Goal: Check status: Check status

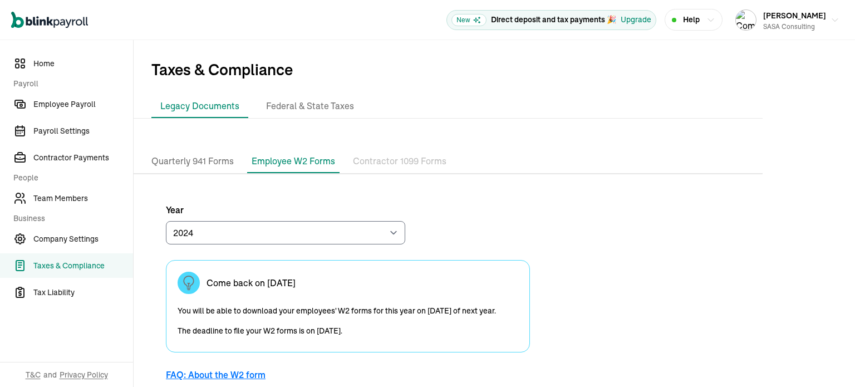
scroll to position [29, 0]
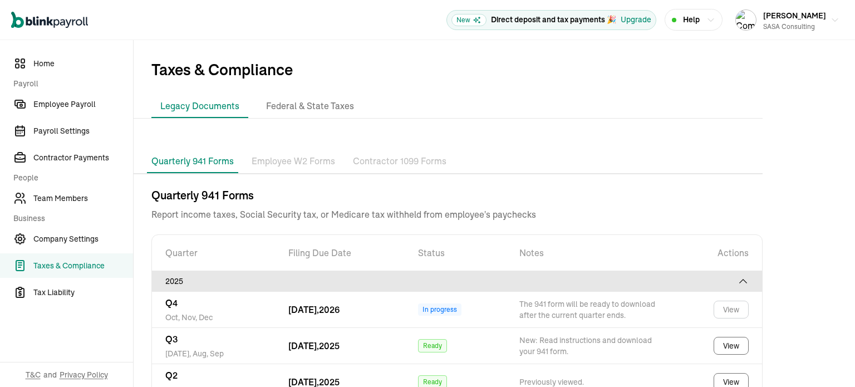
click at [289, 158] on p "Employee W2 Forms" at bounding box center [294, 161] width 84 height 14
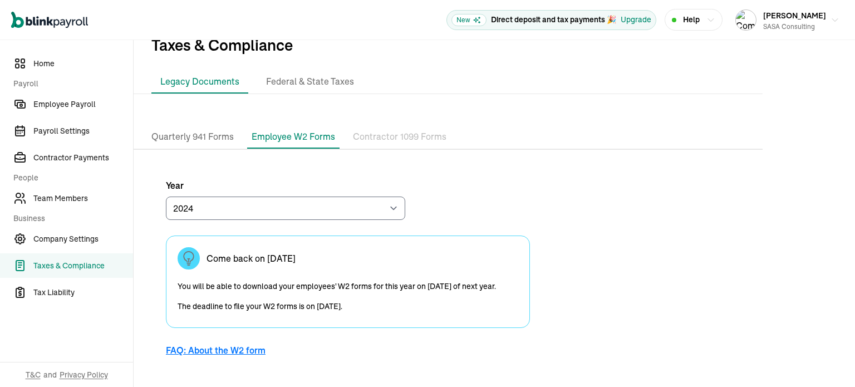
scroll to position [29, 0]
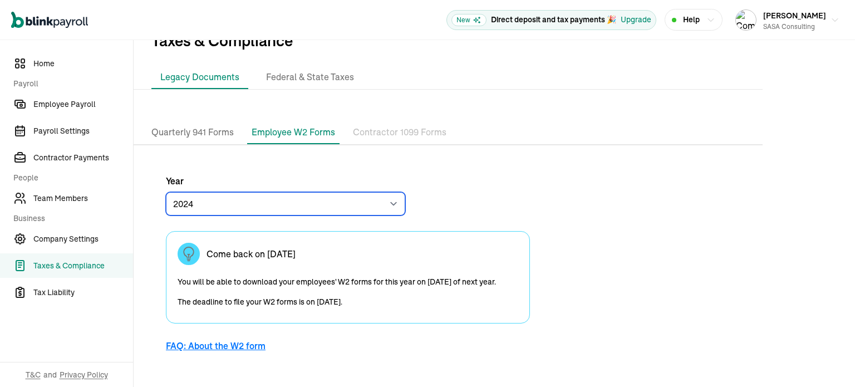
click at [377, 203] on select "2024 2023" at bounding box center [285, 203] width 239 height 23
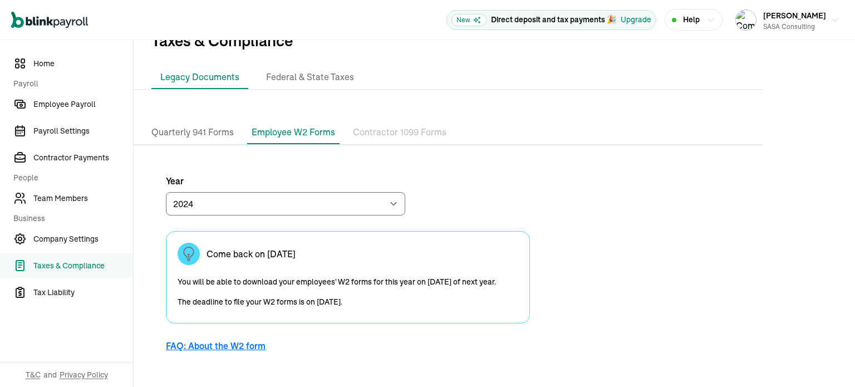
click at [445, 174] on div "Year [DATE] 2023 Come back on [DATE] You will be able to download your employee…" at bounding box center [348, 267] width 364 height 187
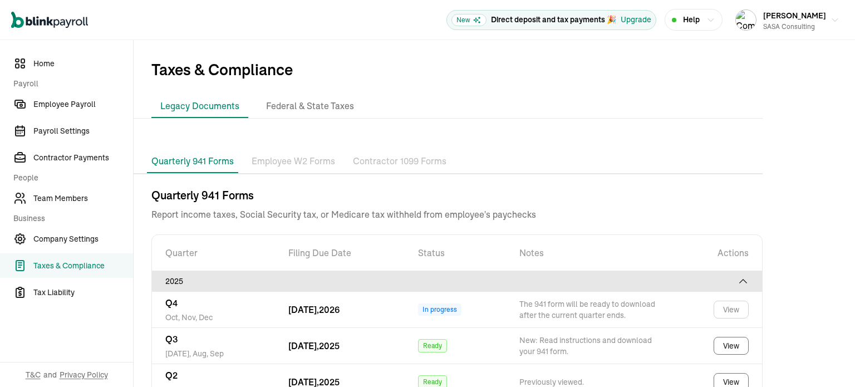
click at [289, 158] on p "Employee W2 Forms" at bounding box center [294, 161] width 84 height 14
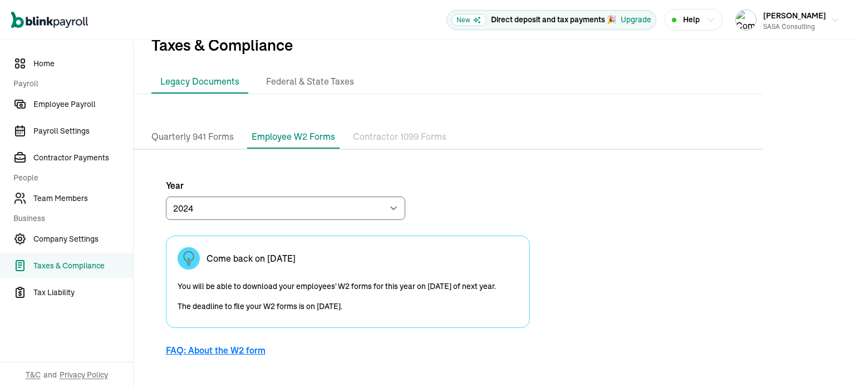
scroll to position [29, 0]
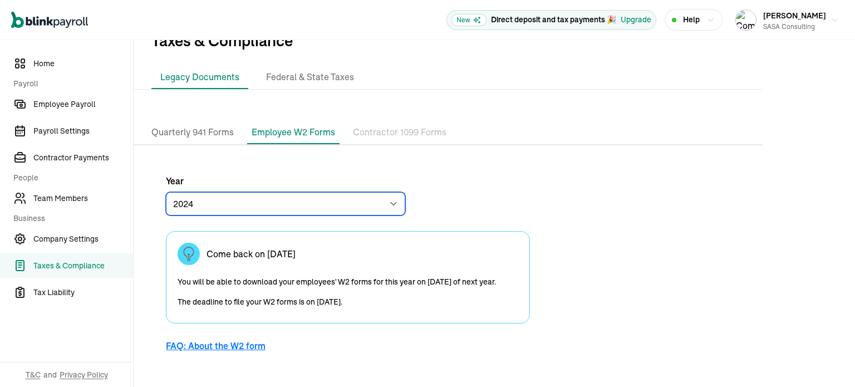
click at [377, 203] on select "2024 2023" at bounding box center [285, 203] width 239 height 23
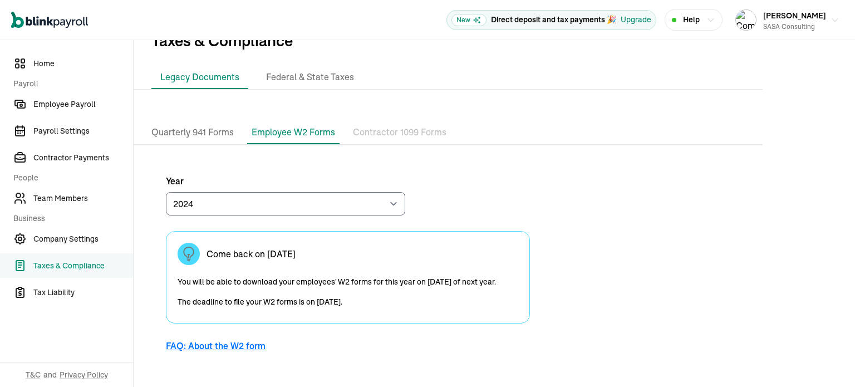
click at [445, 174] on div "Year [DATE] 2023 Come back on [DATE] You will be able to download your employee…" at bounding box center [348, 267] width 364 height 187
